Goal: Information Seeking & Learning: Learn about a topic

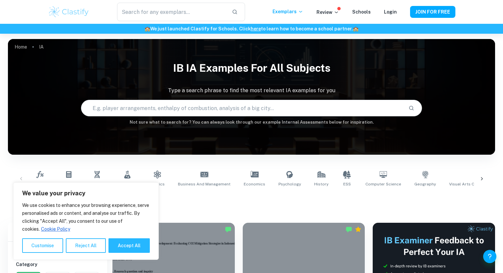
scroll to position [132, 0]
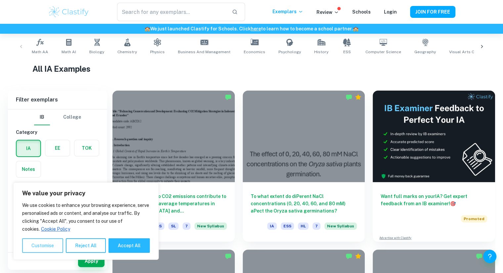
click at [47, 248] on button "Customise" at bounding box center [42, 246] width 41 height 15
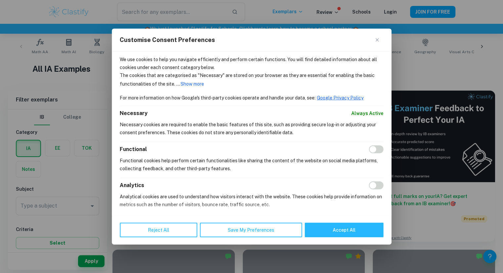
click at [377, 36] on div "Customise Consent Preferences" at bounding box center [252, 40] width 280 height 23
click at [378, 37] on button "Close" at bounding box center [380, 40] width 8 height 8
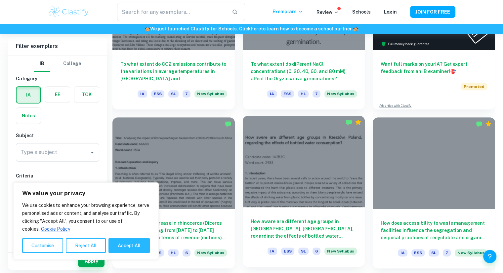
scroll to position [397, 0]
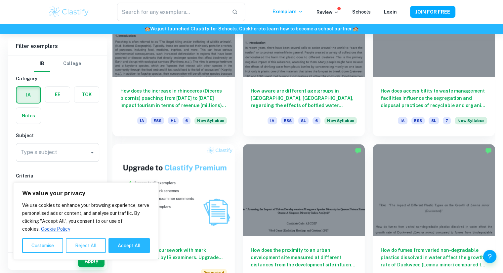
click at [97, 248] on button "Reject All" at bounding box center [86, 246] width 40 height 15
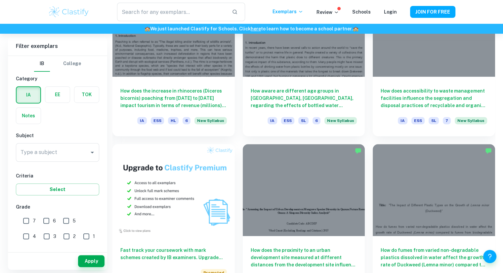
click at [26, 219] on input "7" at bounding box center [26, 220] width 13 height 13
checkbox input "true"
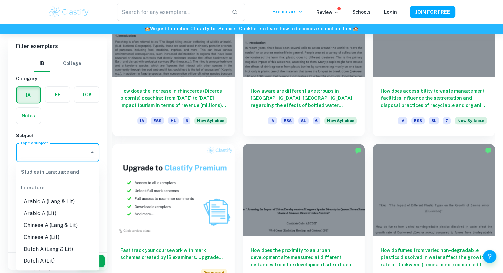
click at [68, 157] on input "Type a subject" at bounding box center [53, 152] width 68 height 13
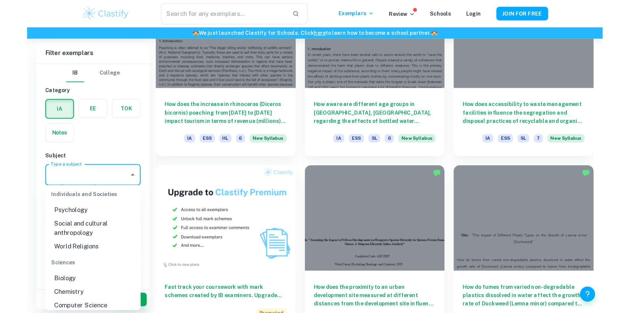
scroll to position [596, 0]
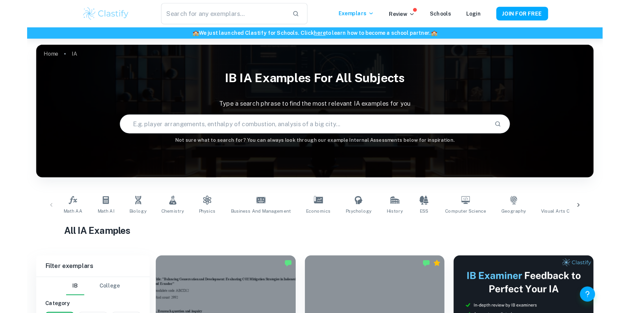
scroll to position [265, 0]
